Goal: Find specific page/section: Find specific page/section

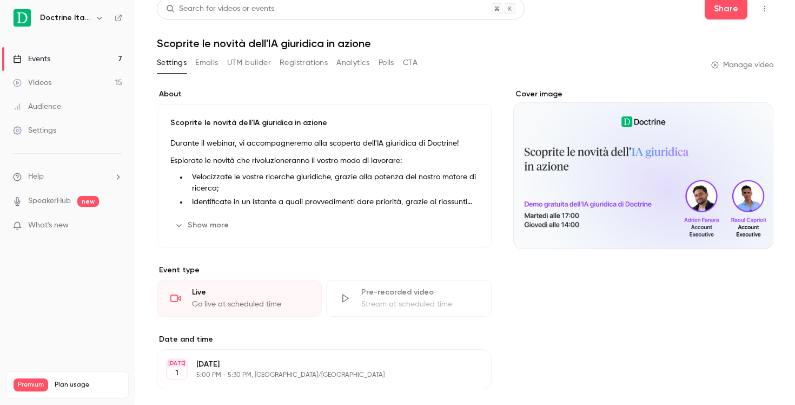
scroll to position [9, 0]
click at [97, 55] on link "Events 7" at bounding box center [67, 59] width 135 height 24
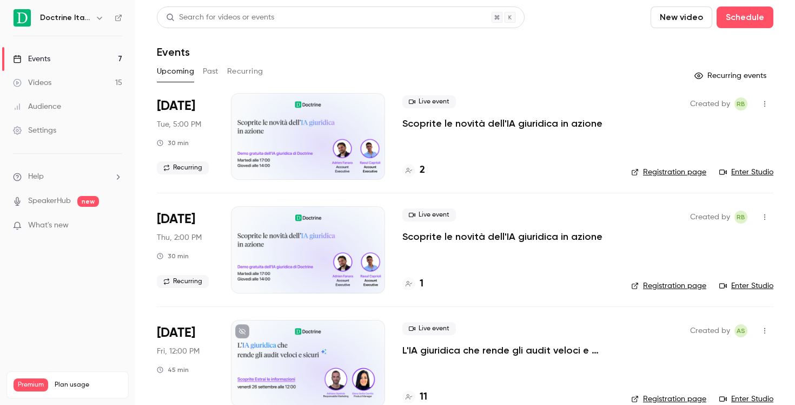
click at [411, 173] on icon at bounding box center [409, 170] width 6 height 6
